Goal: Task Accomplishment & Management: Manage account settings

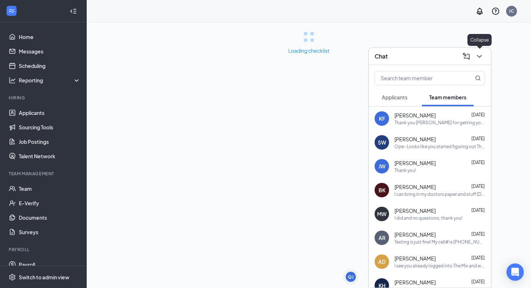
click at [478, 56] on icon "ChevronDown" at bounding box center [479, 56] width 5 height 3
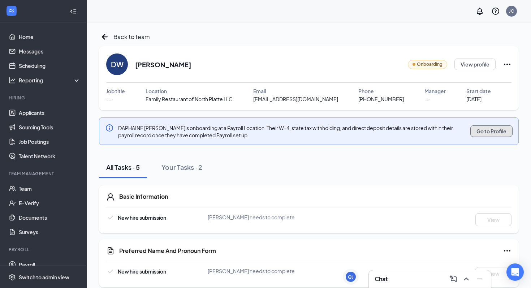
click at [481, 130] on button "Go to Profile" at bounding box center [491, 131] width 42 height 12
click at [425, 64] on span "Onboarding" at bounding box center [430, 64] width 26 height 7
click at [493, 134] on button "Go to Profile" at bounding box center [491, 131] width 42 height 12
